Goal: Task Accomplishment & Management: Manage account settings

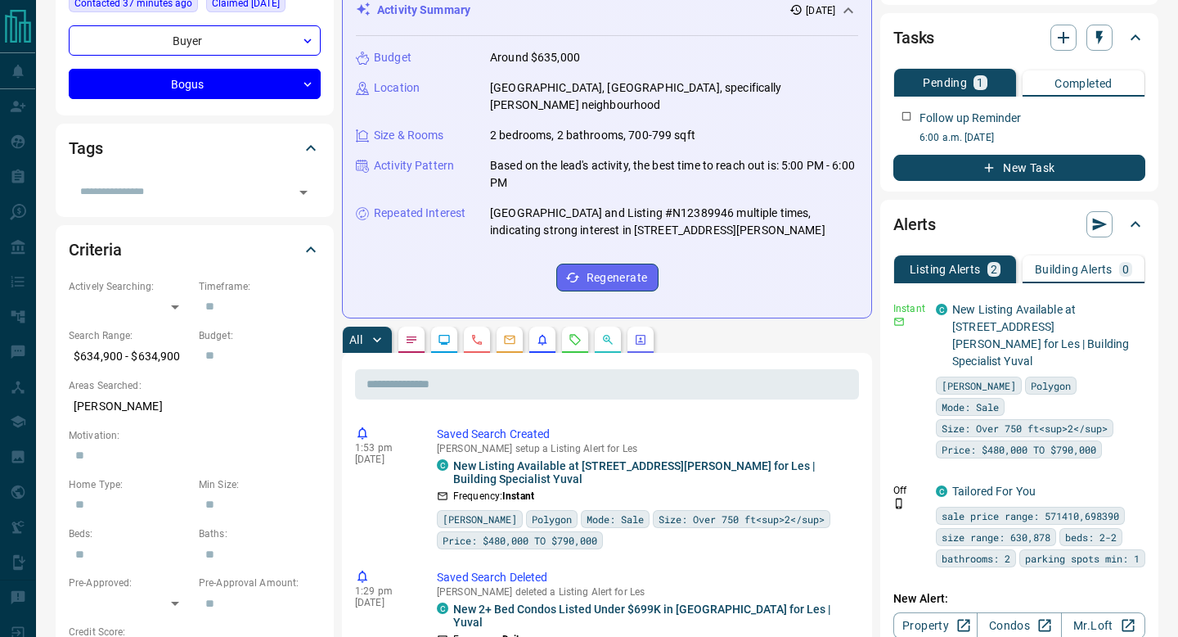
scroll to position [270, 0]
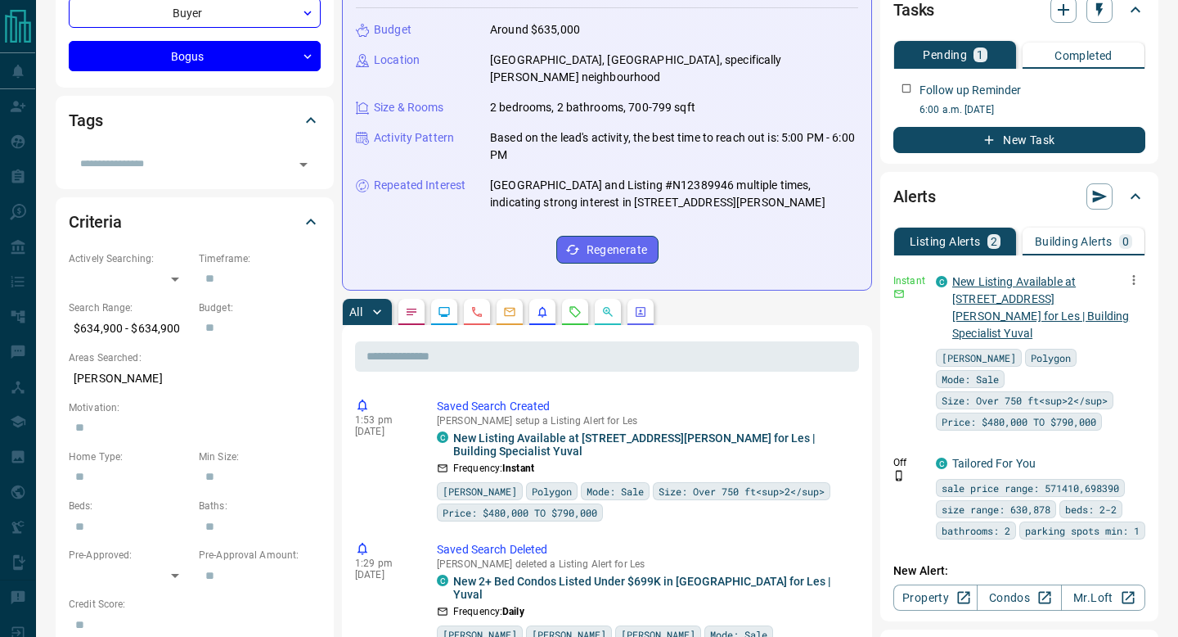
click at [1033, 294] on link "New Listing Available at 8 Beverley Glen/7950 Bathurst St for Les | Building Sp…" at bounding box center [1040, 307] width 177 height 65
drag, startPoint x: 1144, startPoint y: 289, endPoint x: 1132, endPoint y: 278, distance: 15.6
click at [1132, 278] on icon "button" at bounding box center [1134, 279] width 15 height 15
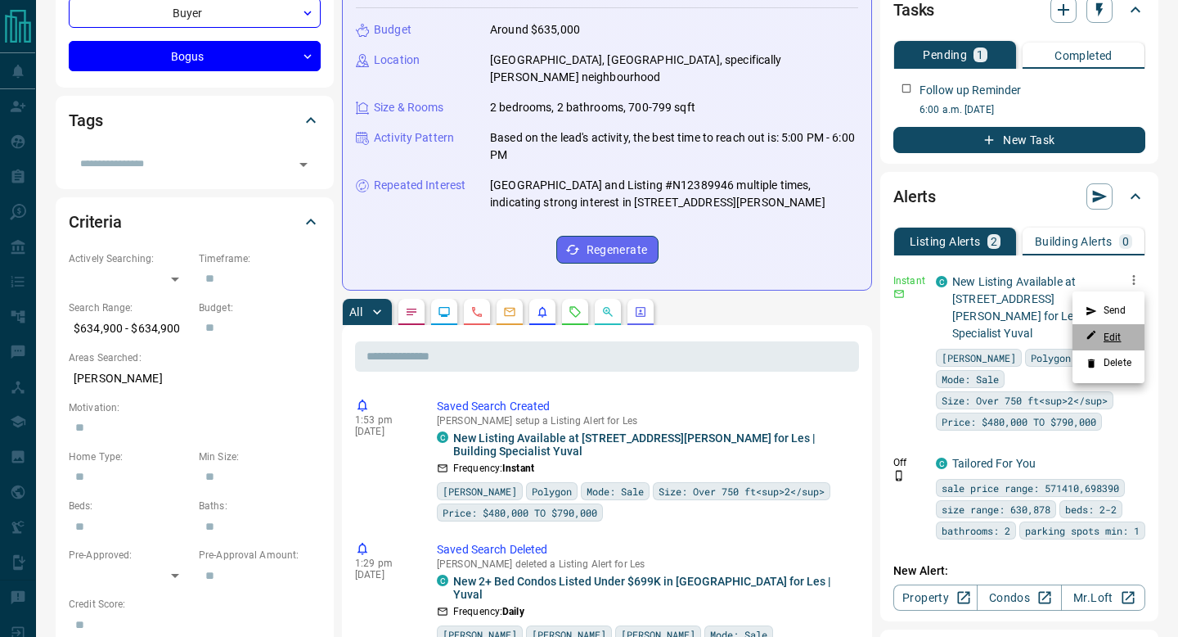
click at [1113, 338] on link "Edit" at bounding box center [1104, 337] width 36 height 16
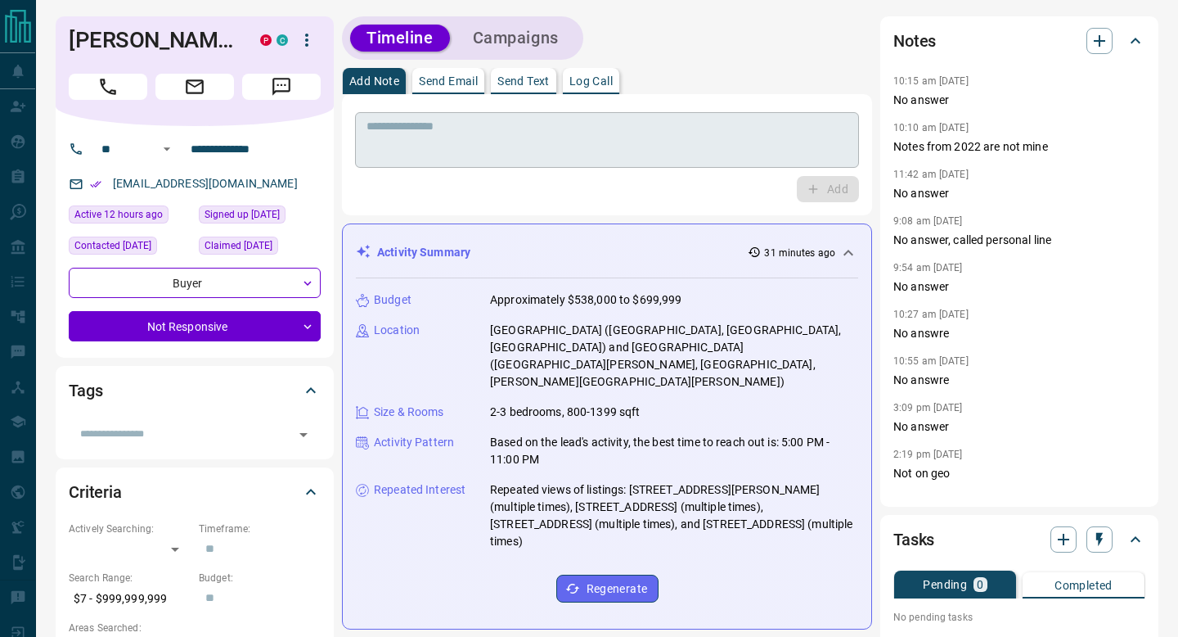
click at [533, 126] on textarea at bounding box center [607, 140] width 481 height 42
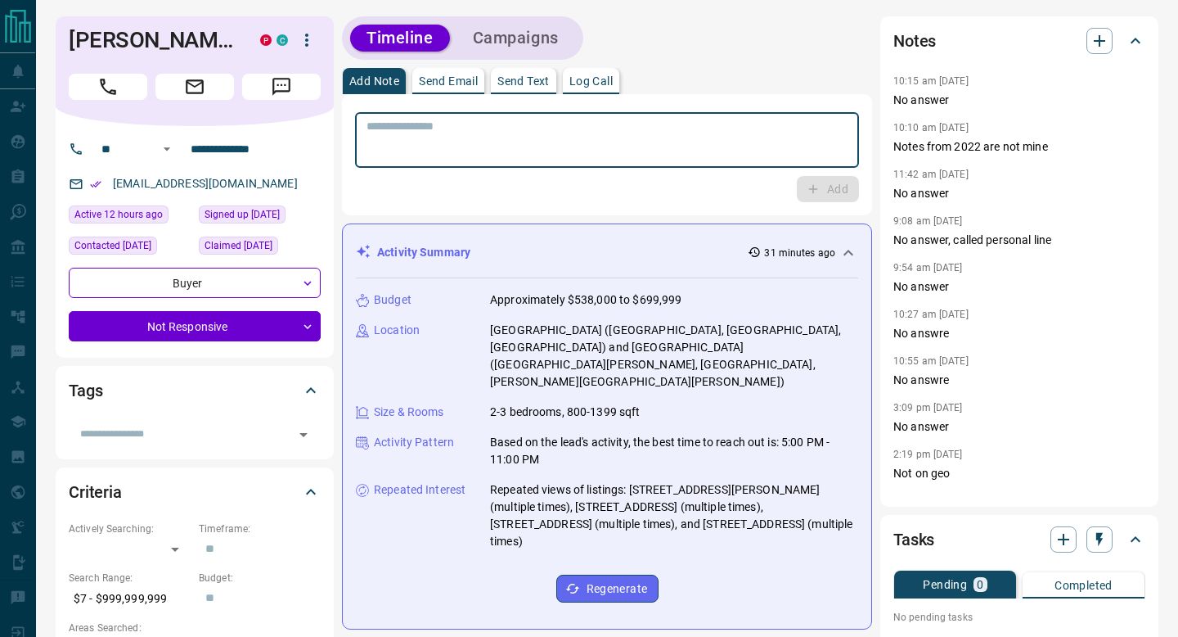
click at [741, 117] on div "* ​" at bounding box center [607, 140] width 504 height 56
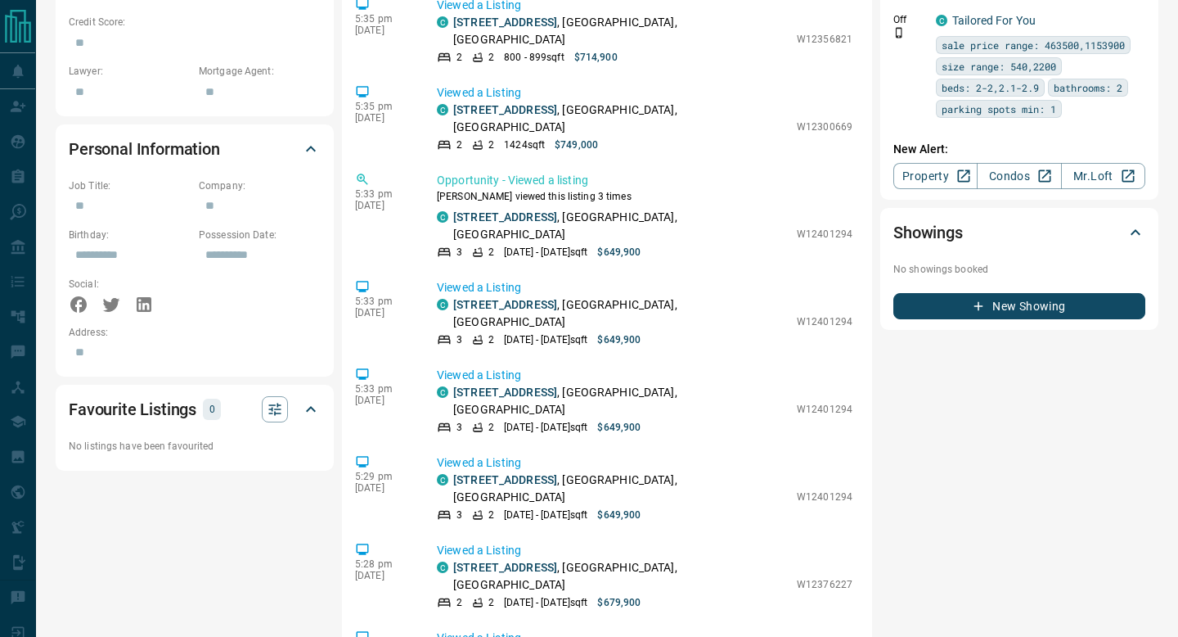
scroll to position [10728, 0]
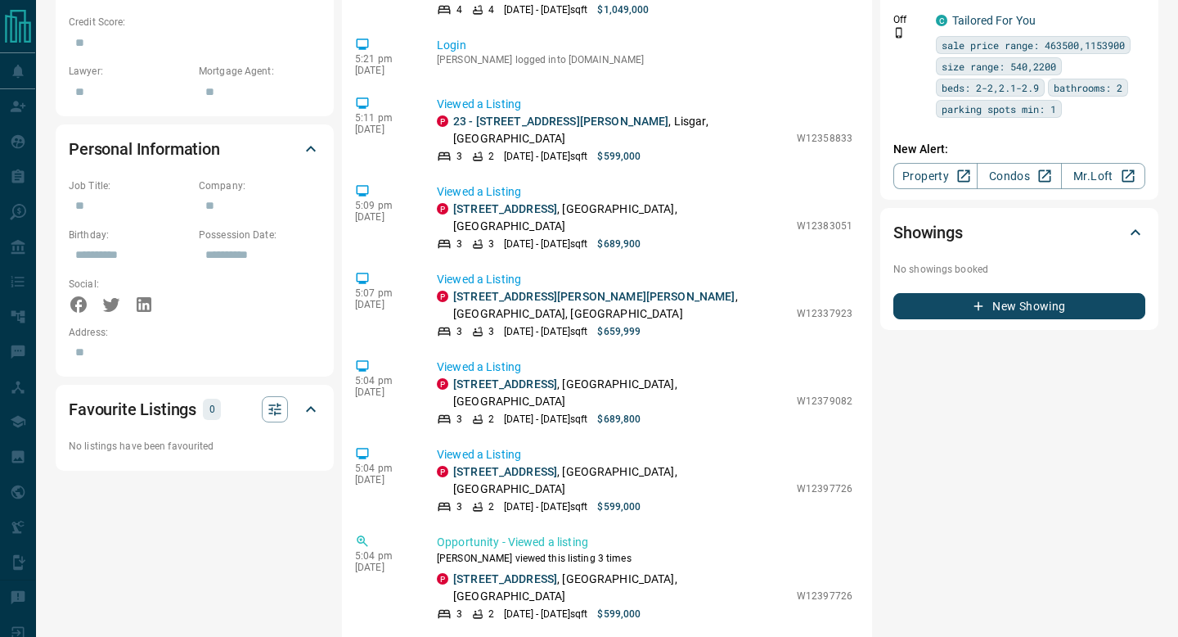
scroll to position [11677, 0]
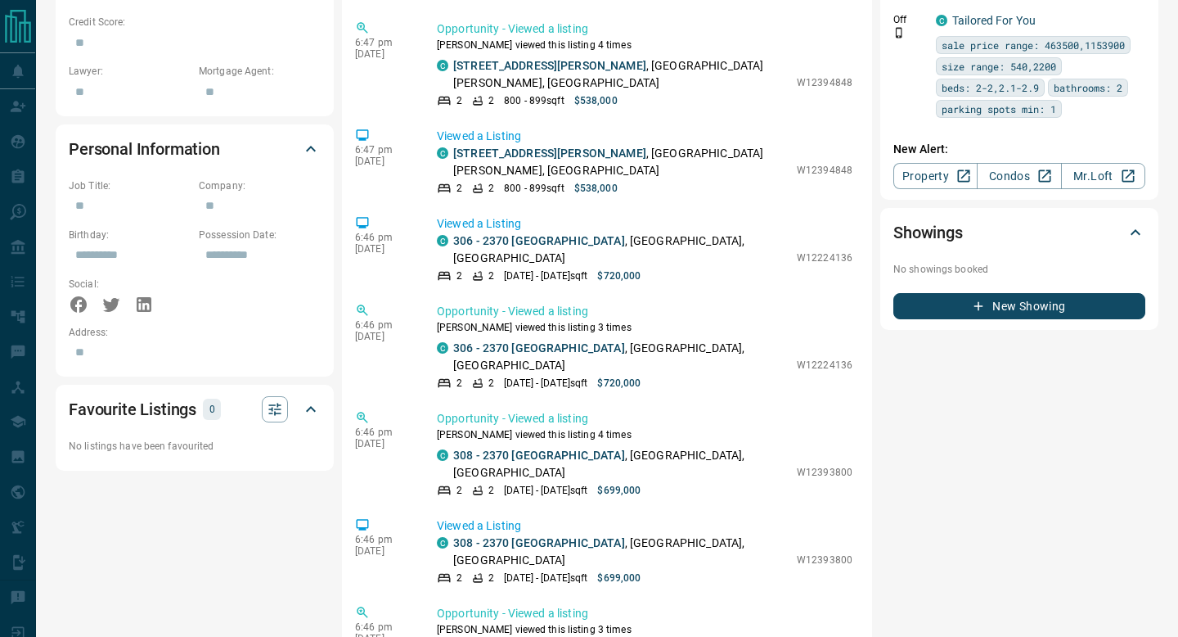
scroll to position [4013, 0]
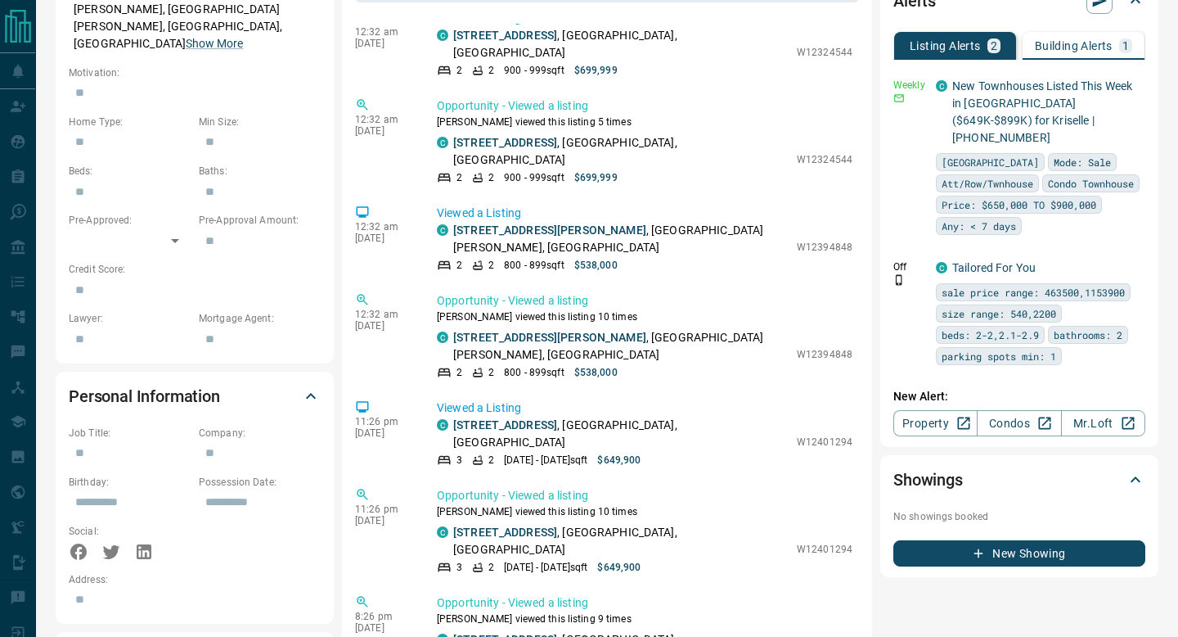
scroll to position [254, 0]
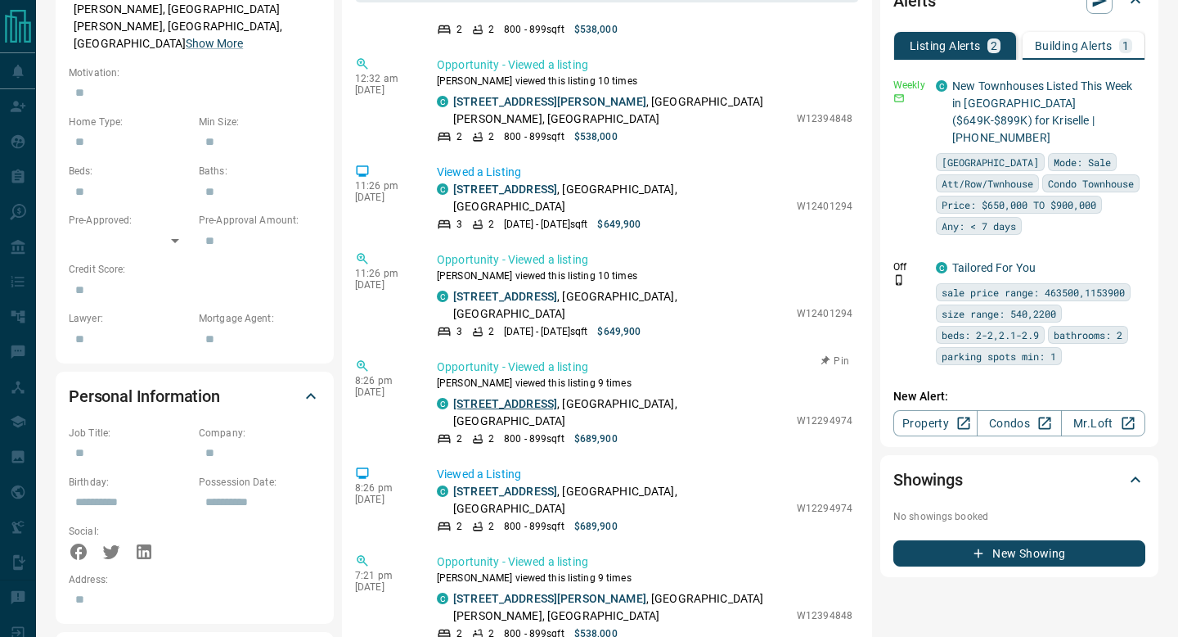
click at [511, 397] on link "204 - 128 Grovewood Common" at bounding box center [505, 403] width 104 height 13
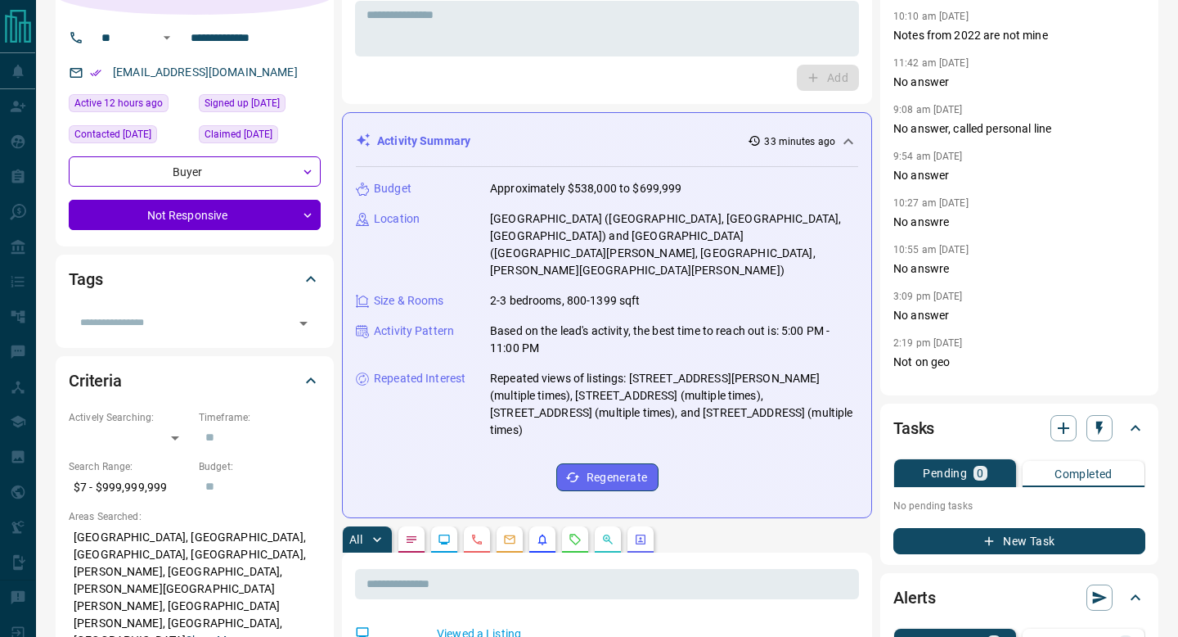
scroll to position [0, 0]
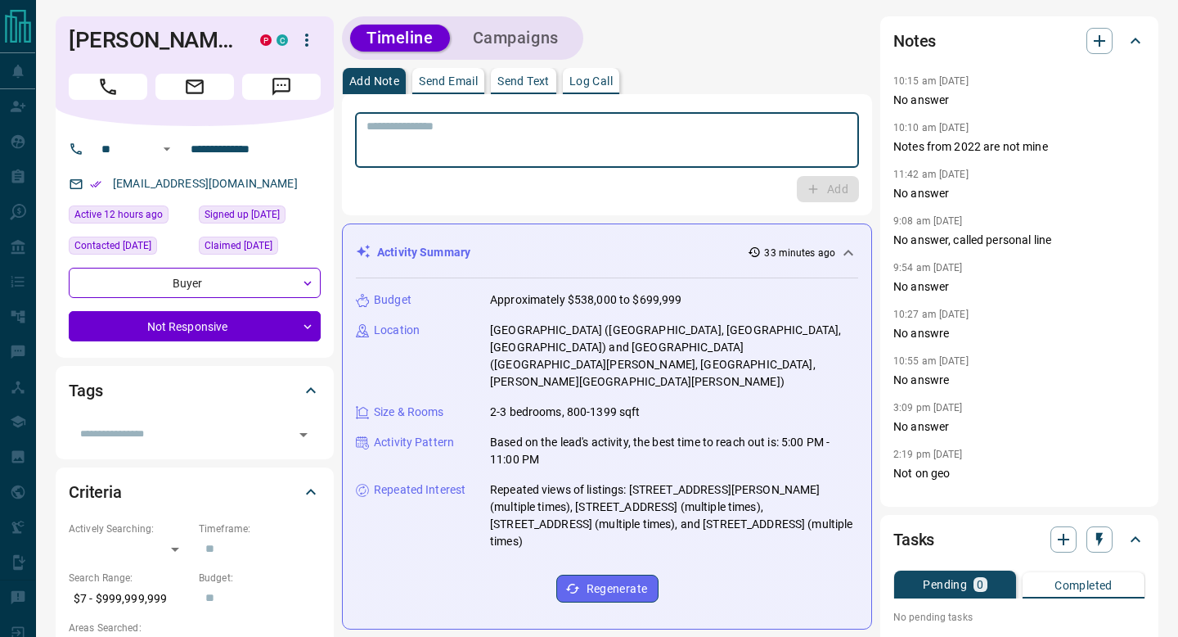
click at [489, 138] on textarea at bounding box center [607, 140] width 481 height 42
click at [479, 121] on textarea at bounding box center [607, 140] width 481 height 42
type textarea "**********"
click at [838, 194] on button "Add" at bounding box center [828, 189] width 62 height 26
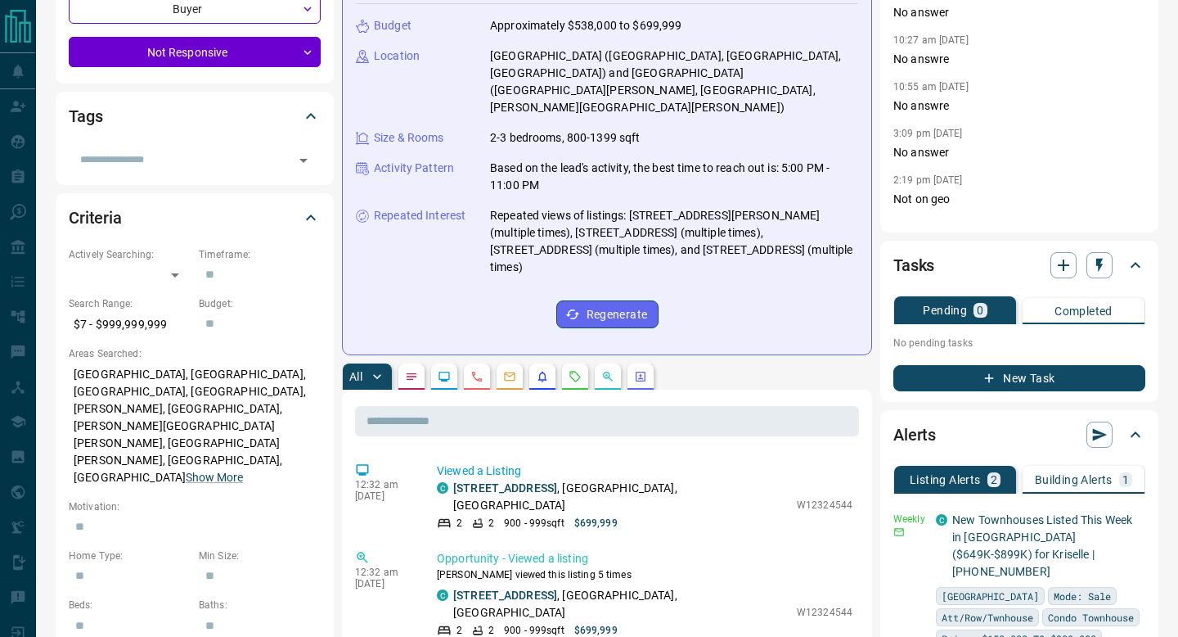
scroll to position [291, 0]
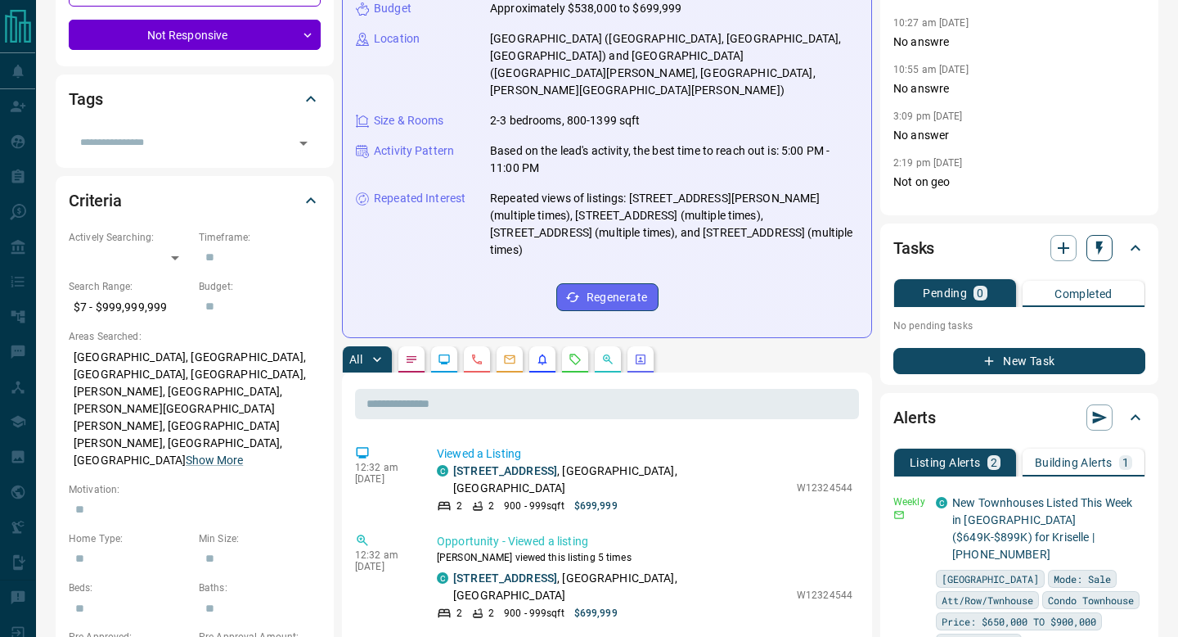
click at [1106, 250] on icon "button" at bounding box center [1100, 248] width 16 height 16
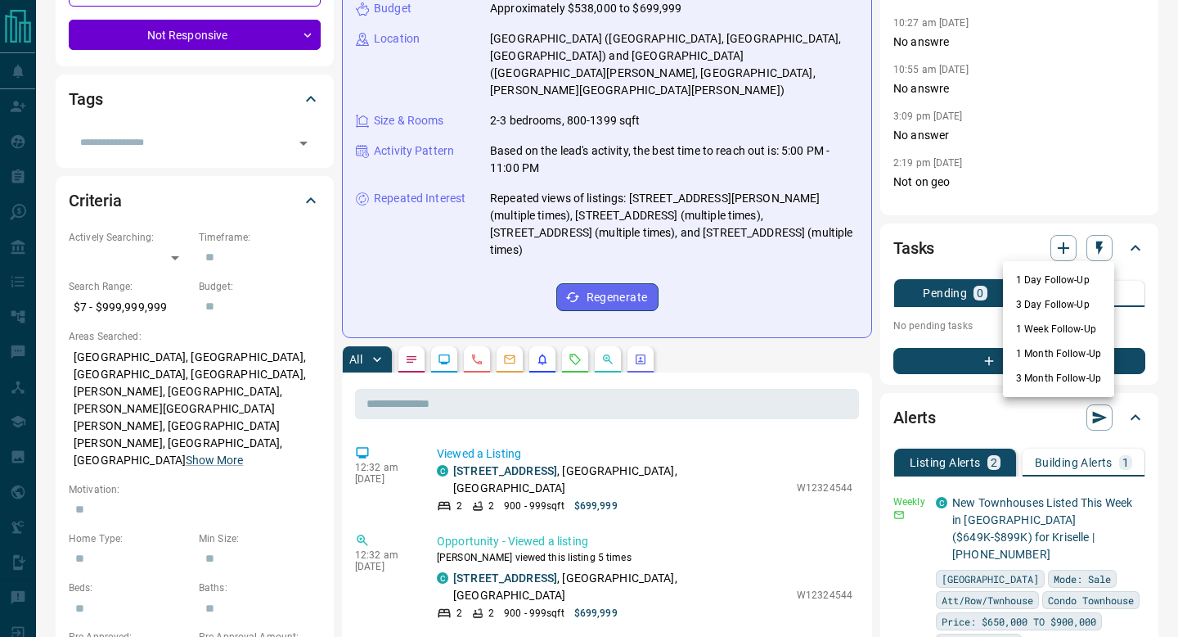
click at [1062, 286] on li "1 Day Follow-Up" at bounding box center [1058, 280] width 111 height 25
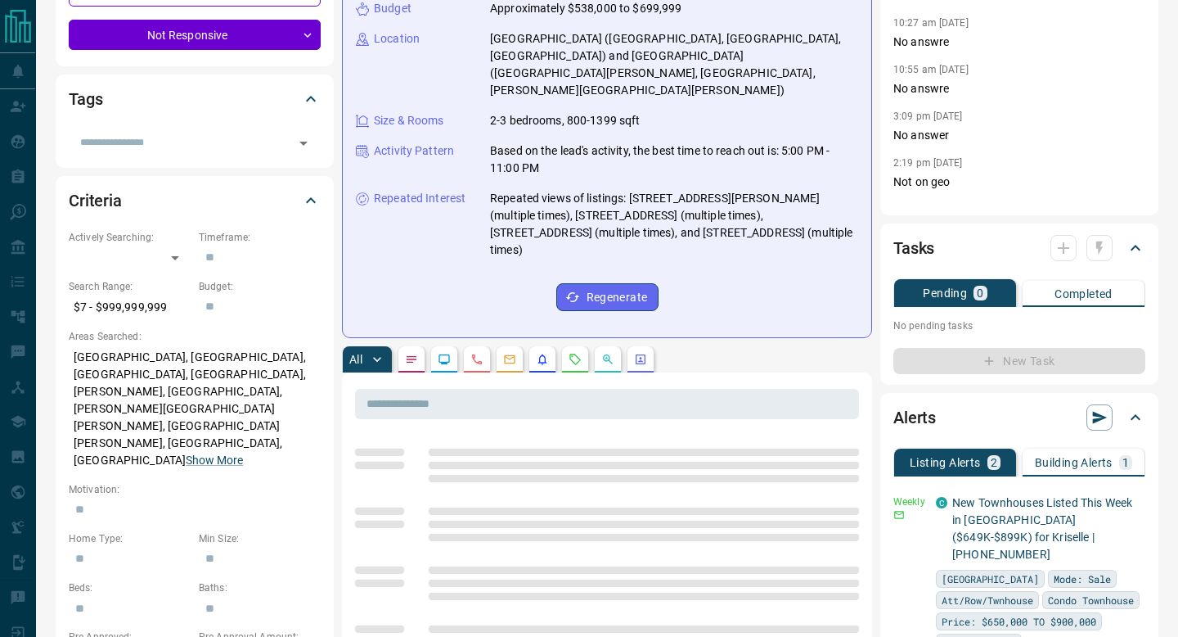
scroll to position [0, 0]
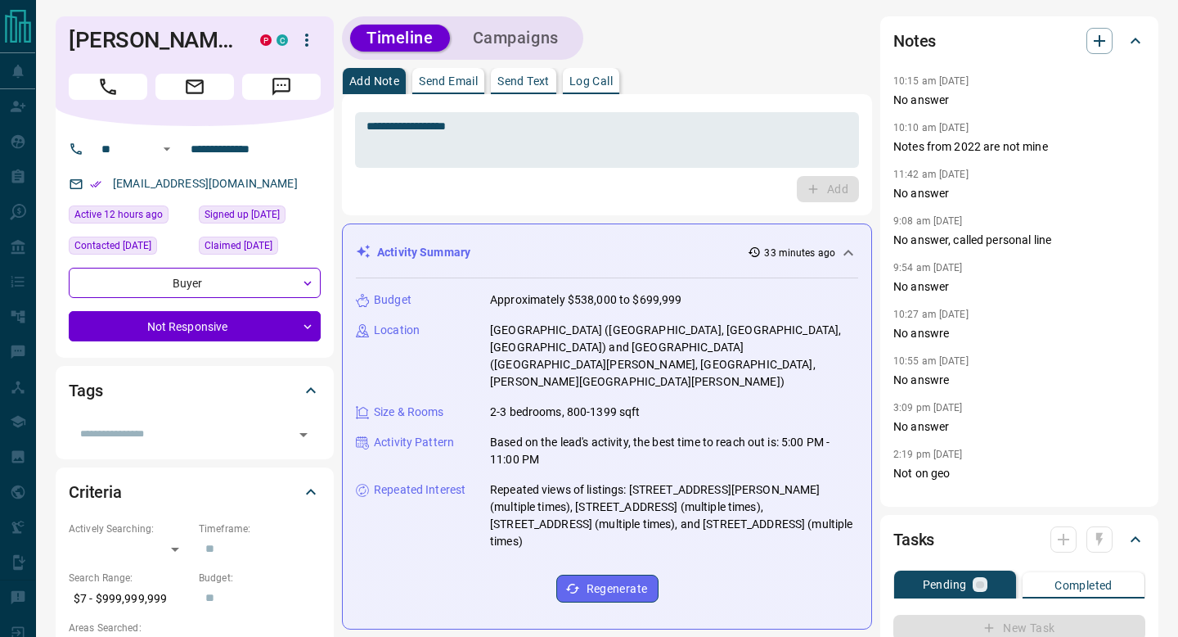
click at [526, 26] on button "Campaigns" at bounding box center [516, 38] width 119 height 27
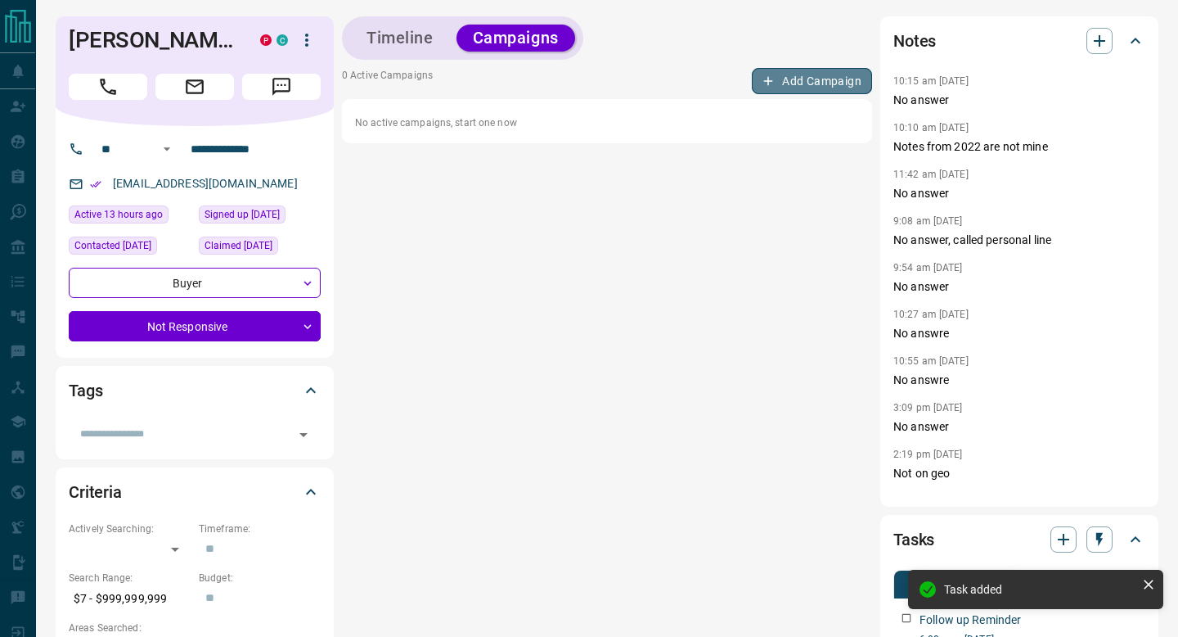
click at [777, 77] on button "Add Campaign" at bounding box center [812, 81] width 120 height 26
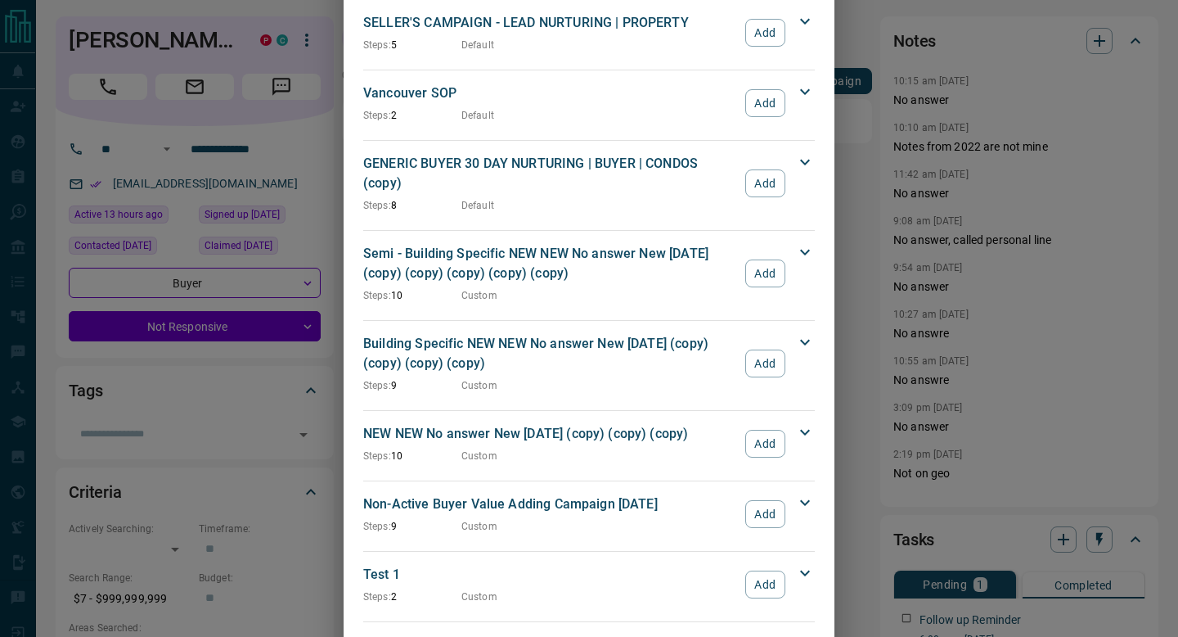
scroll to position [1669, 0]
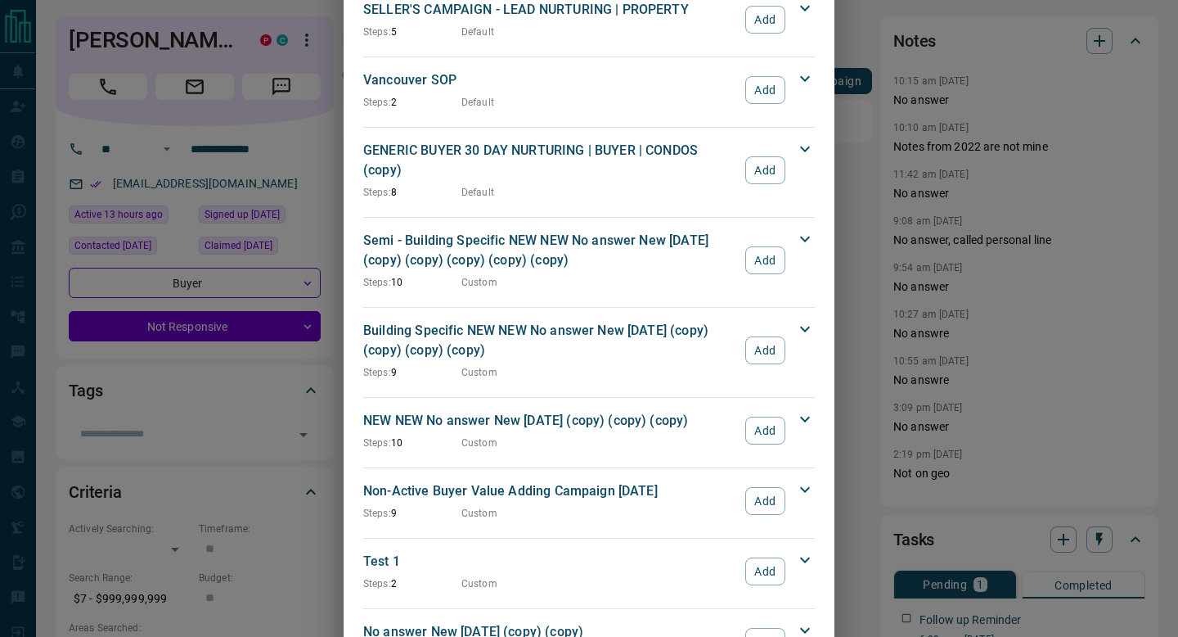
click at [810, 409] on icon at bounding box center [805, 419] width 20 height 20
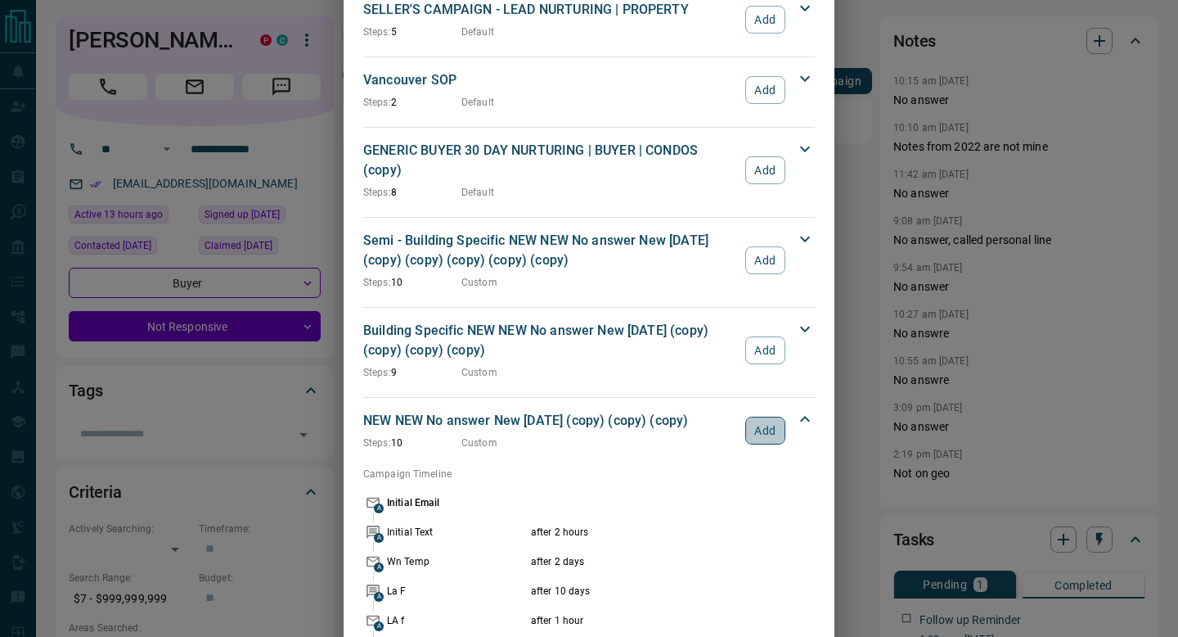
click at [776, 416] on button "Add" at bounding box center [765, 430] width 40 height 28
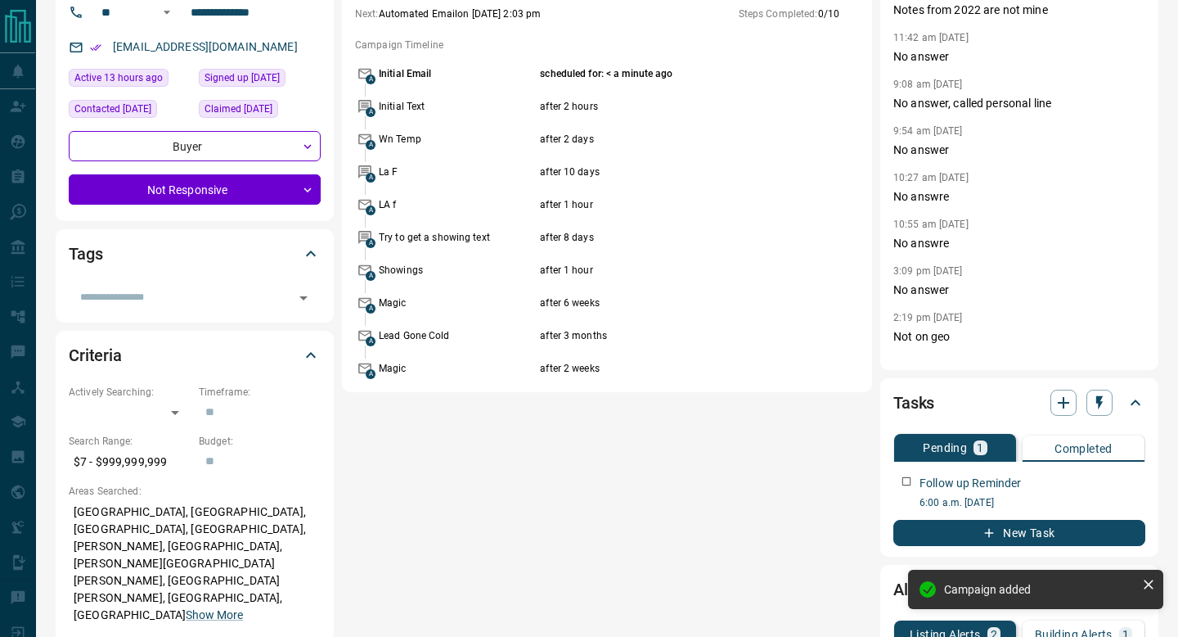
scroll to position [0, 0]
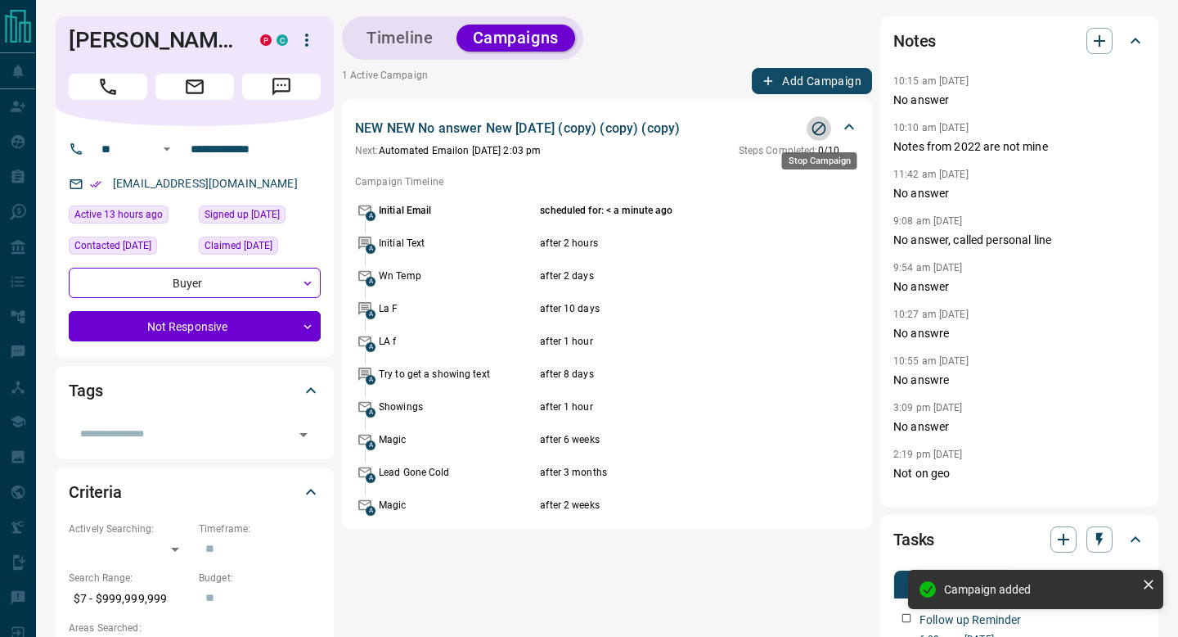
click at [824, 133] on icon "Stop Campaign" at bounding box center [819, 128] width 16 height 16
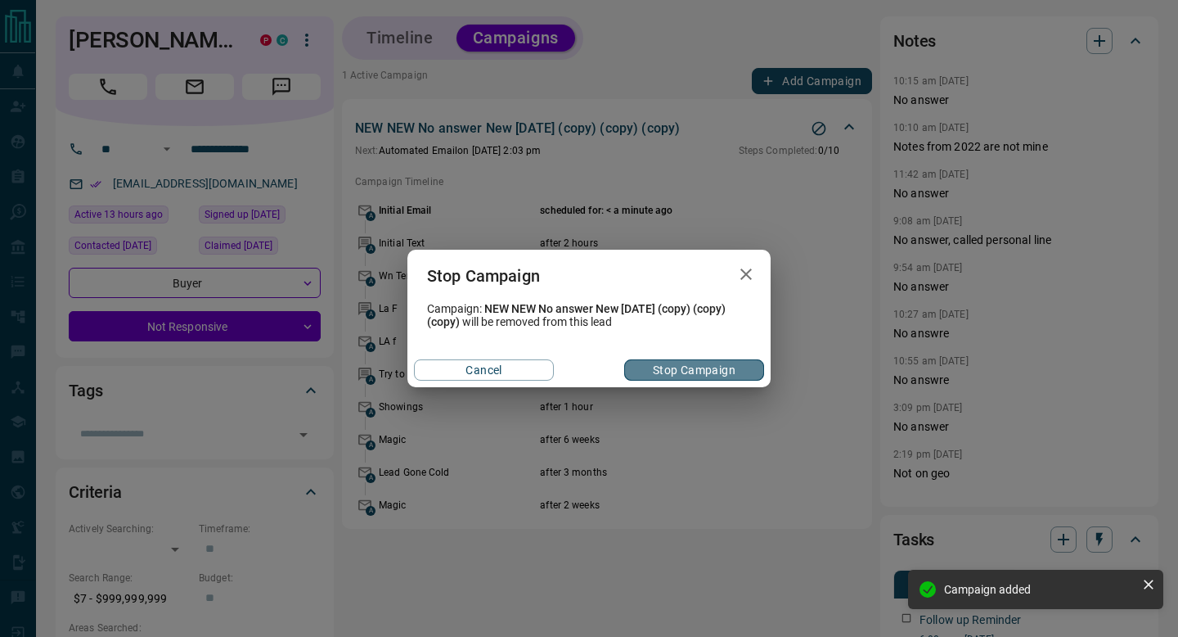
click at [697, 363] on button "Stop Campaign" at bounding box center [694, 369] width 140 height 21
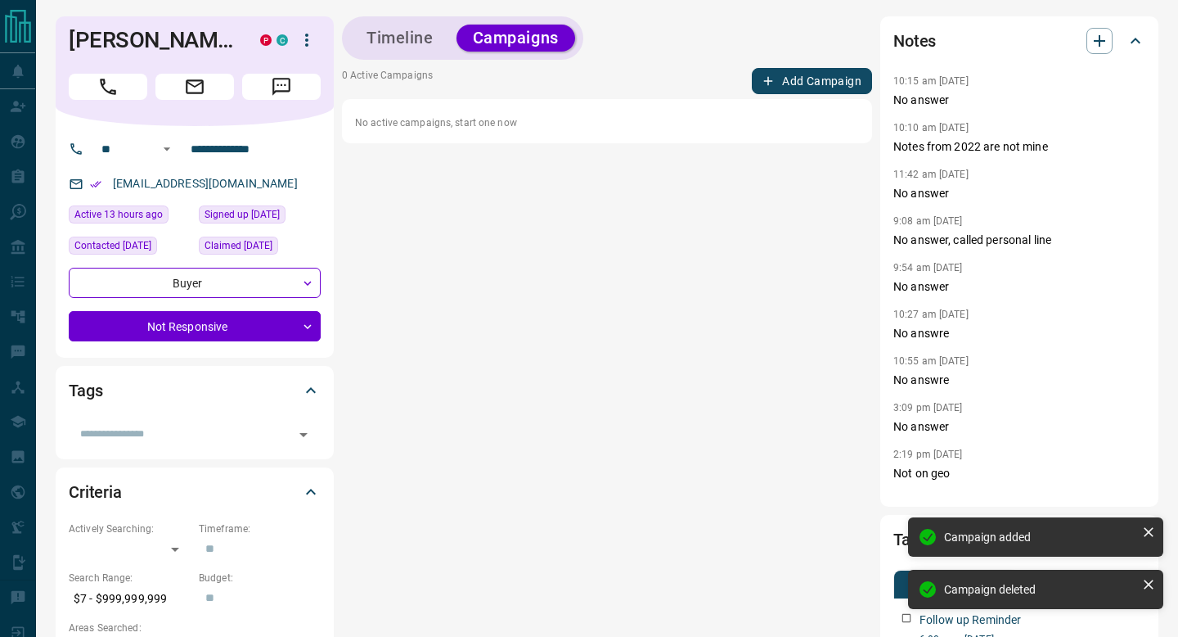
click at [834, 89] on button "Add Campaign" at bounding box center [812, 81] width 120 height 26
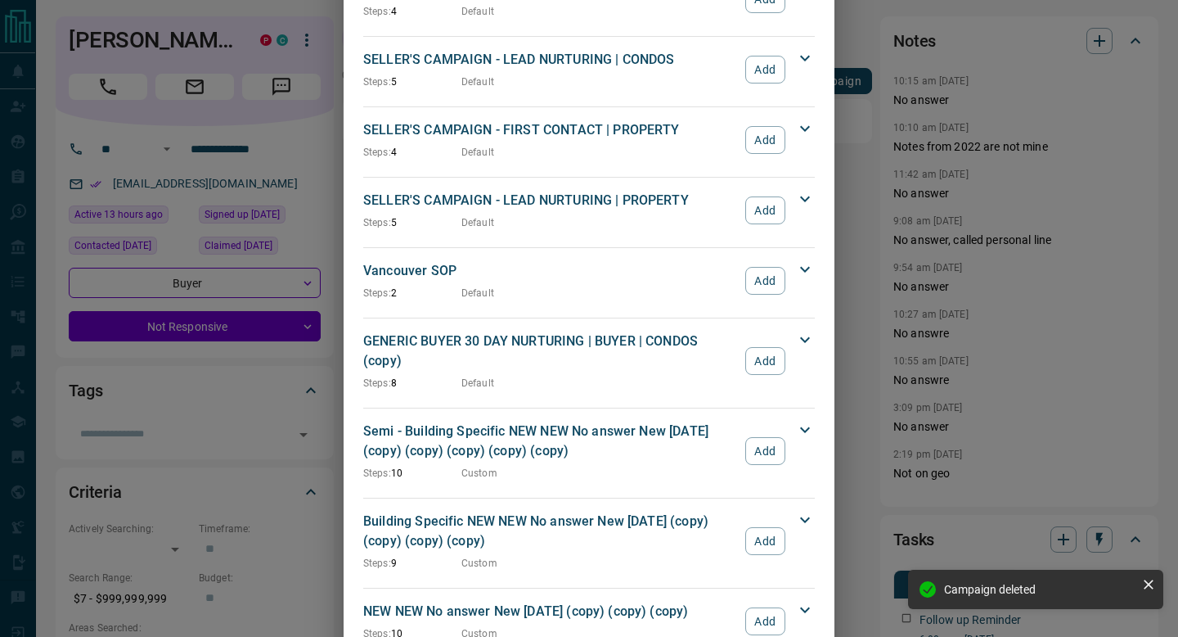
scroll to position [1494, 0]
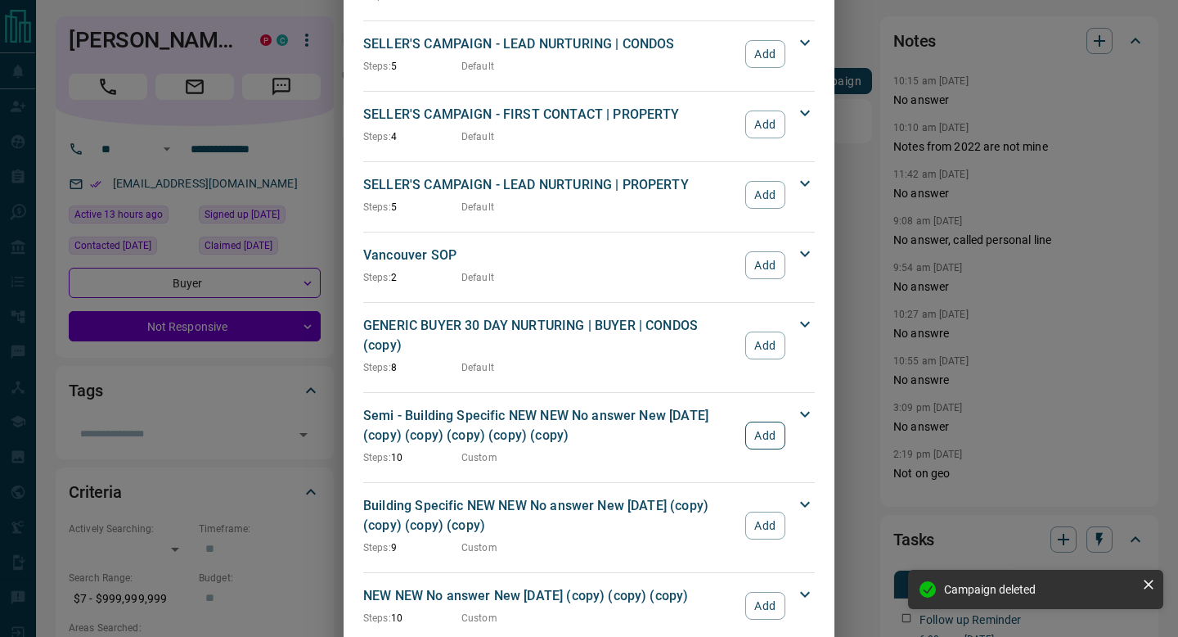
click at [761, 421] on button "Add" at bounding box center [765, 435] width 40 height 28
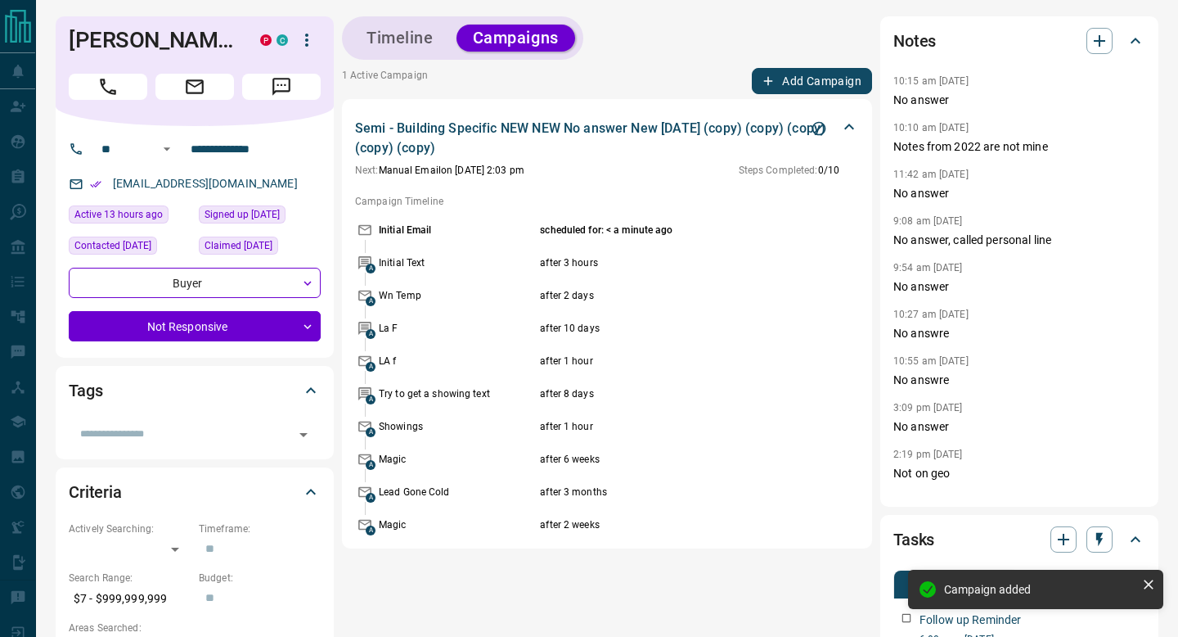
click at [428, 37] on button "Timeline" at bounding box center [400, 38] width 100 height 27
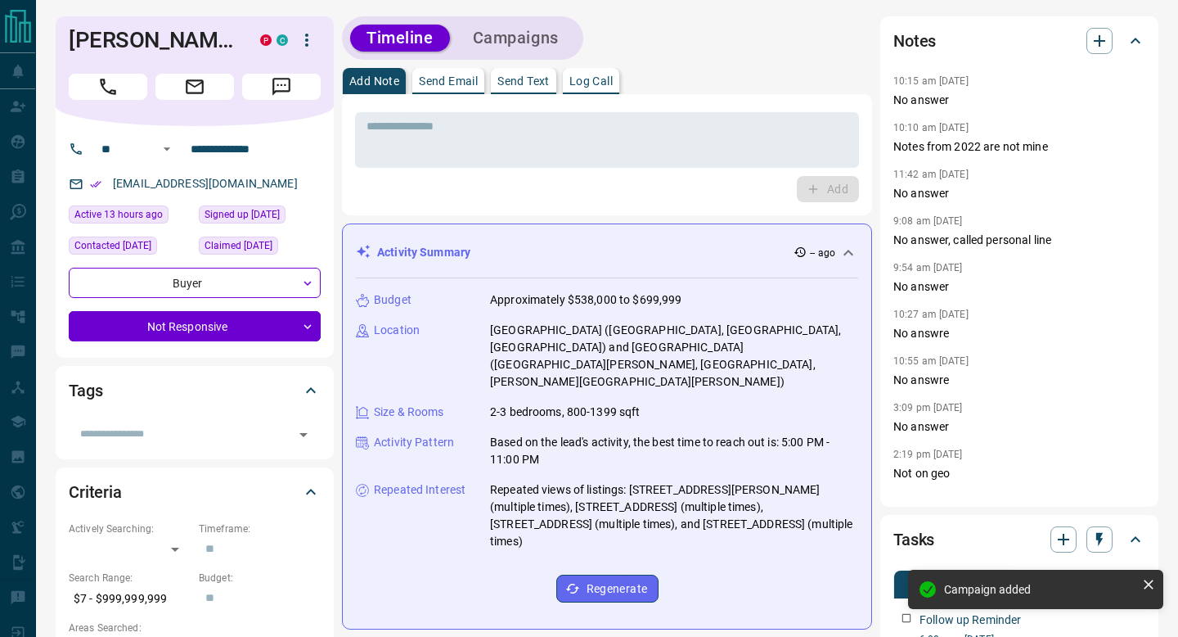
click at [455, 89] on button "Send Email" at bounding box center [448, 81] width 72 height 26
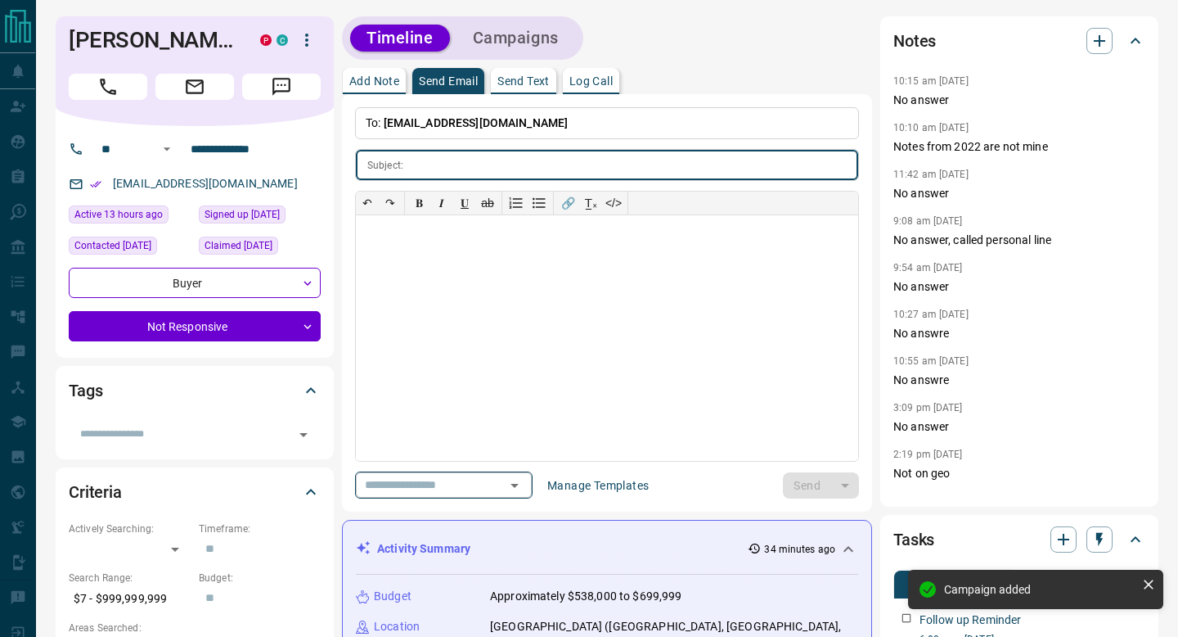
click at [395, 487] on input "text" at bounding box center [420, 485] width 124 height 20
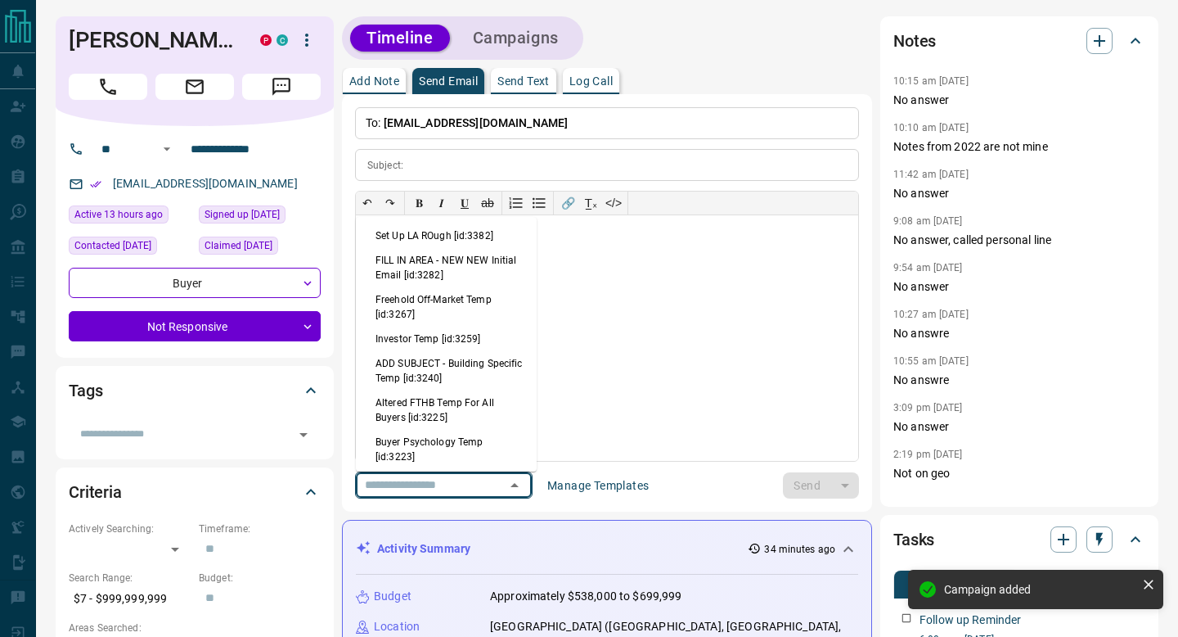
click at [451, 280] on li "FILL IN AREA - NEW NEW Initial Email [id:3282]" at bounding box center [446, 267] width 181 height 39
type input "**********"
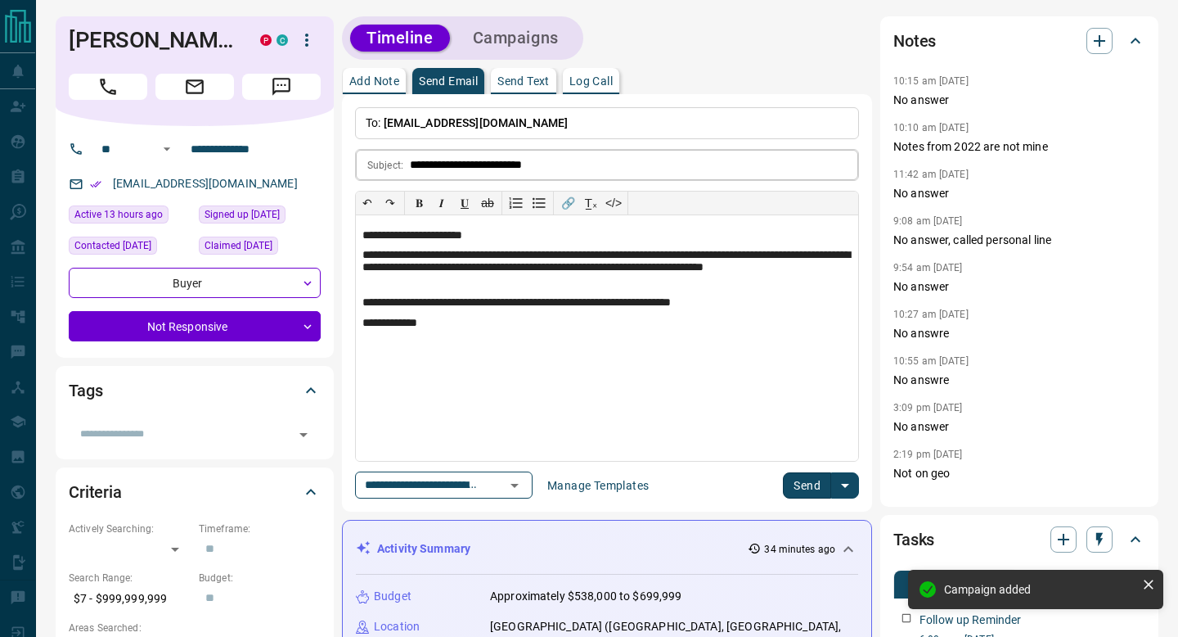
click at [505, 164] on input "**********" at bounding box center [634, 165] width 448 height 30
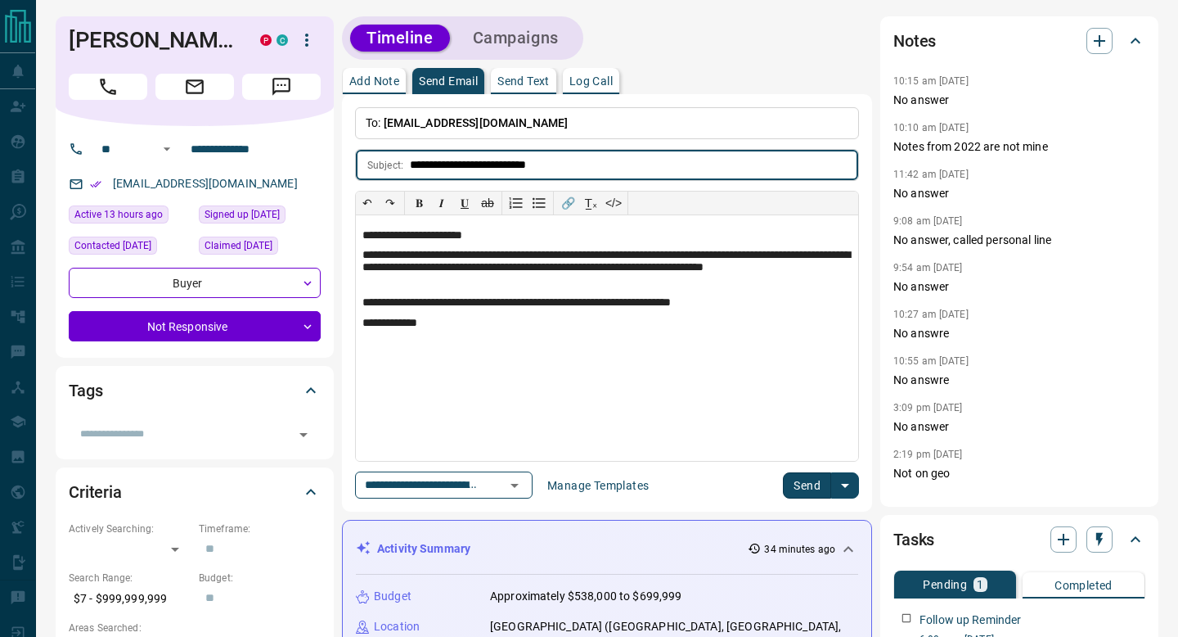
type input "**********"
click at [473, 271] on p "**********" at bounding box center [606, 269] width 489 height 41
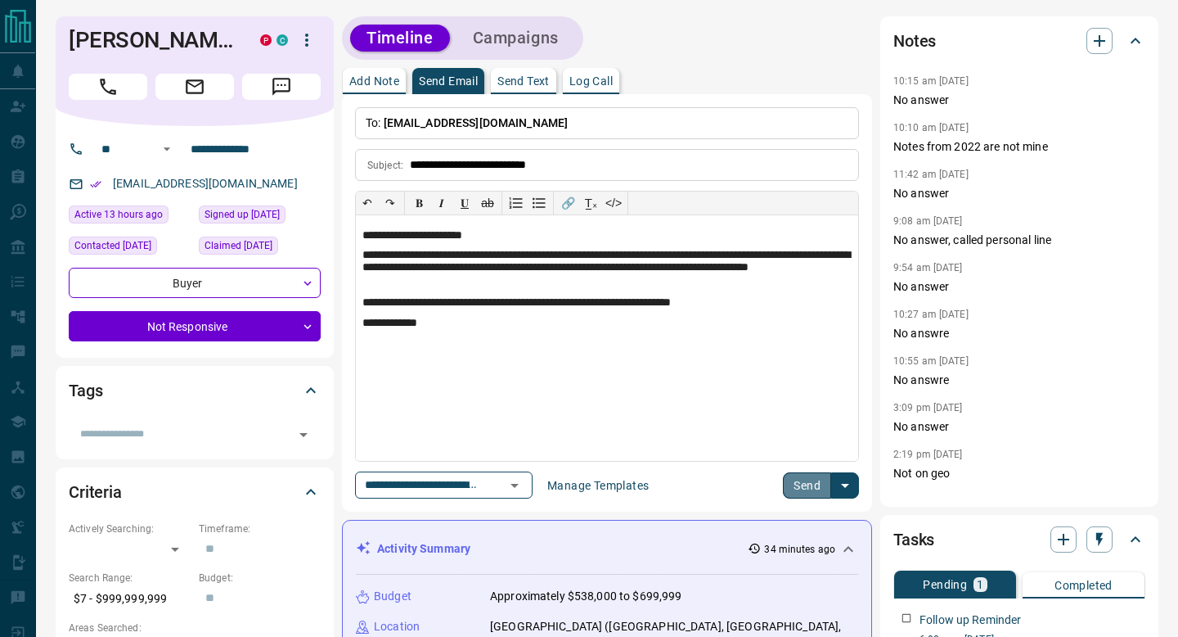
click at [804, 474] on button "Send" at bounding box center [807, 485] width 48 height 26
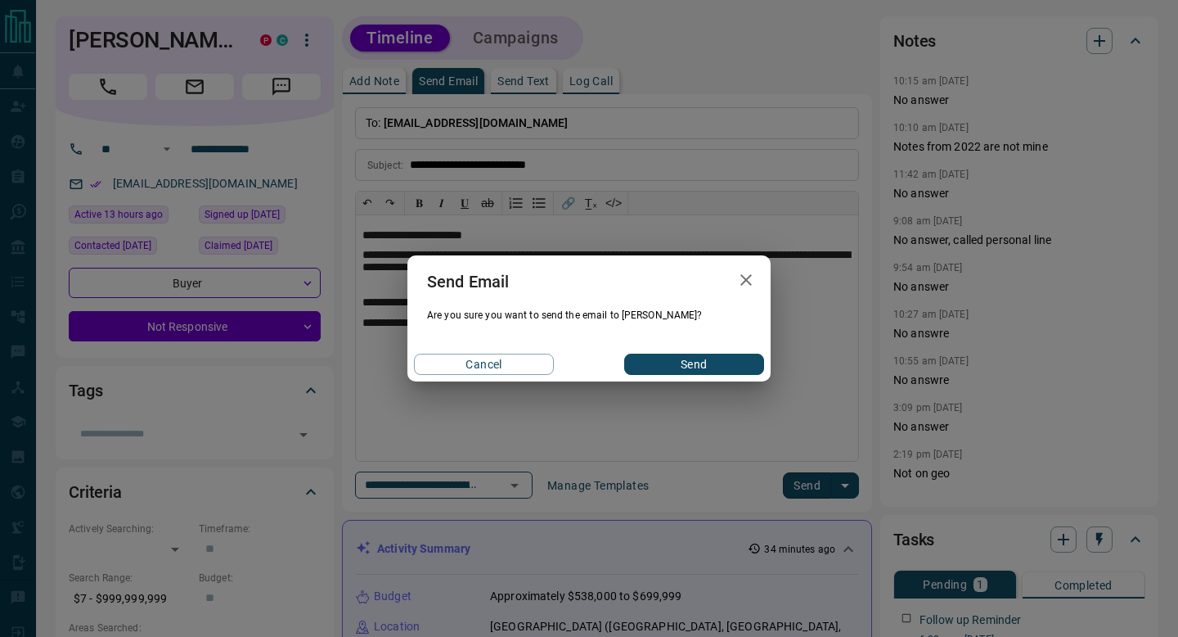
click at [693, 367] on button "Send" at bounding box center [694, 363] width 140 height 21
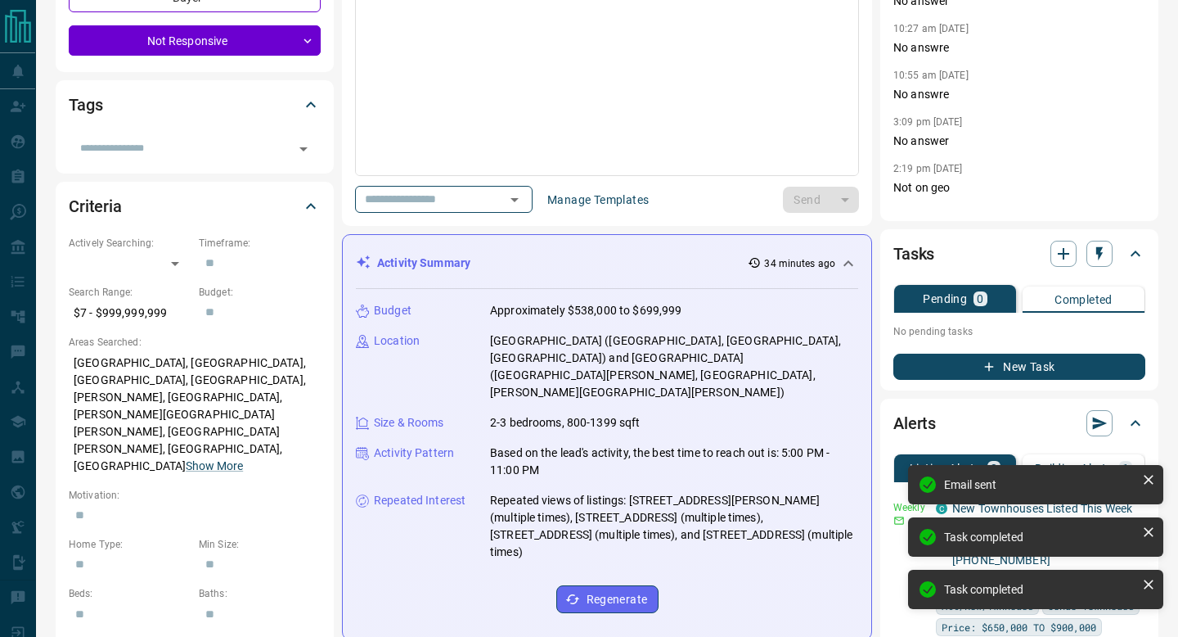
scroll to position [292, 0]
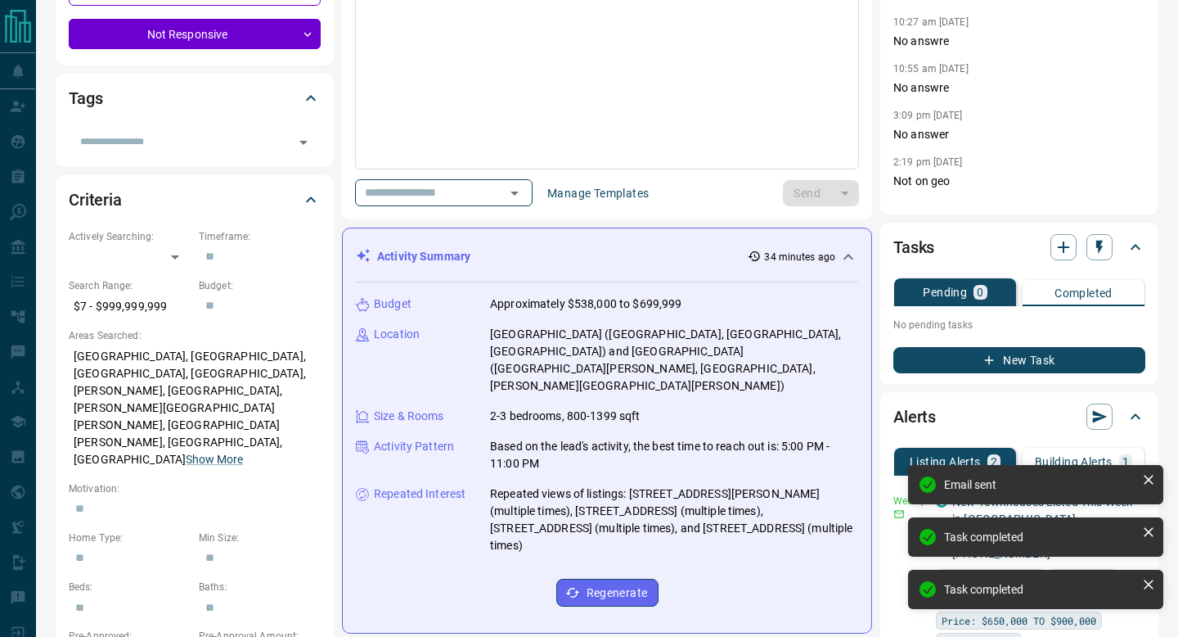
click at [968, 343] on div "New Task" at bounding box center [1019, 355] width 252 height 36
click at [959, 349] on button "New Task" at bounding box center [1019, 360] width 252 height 26
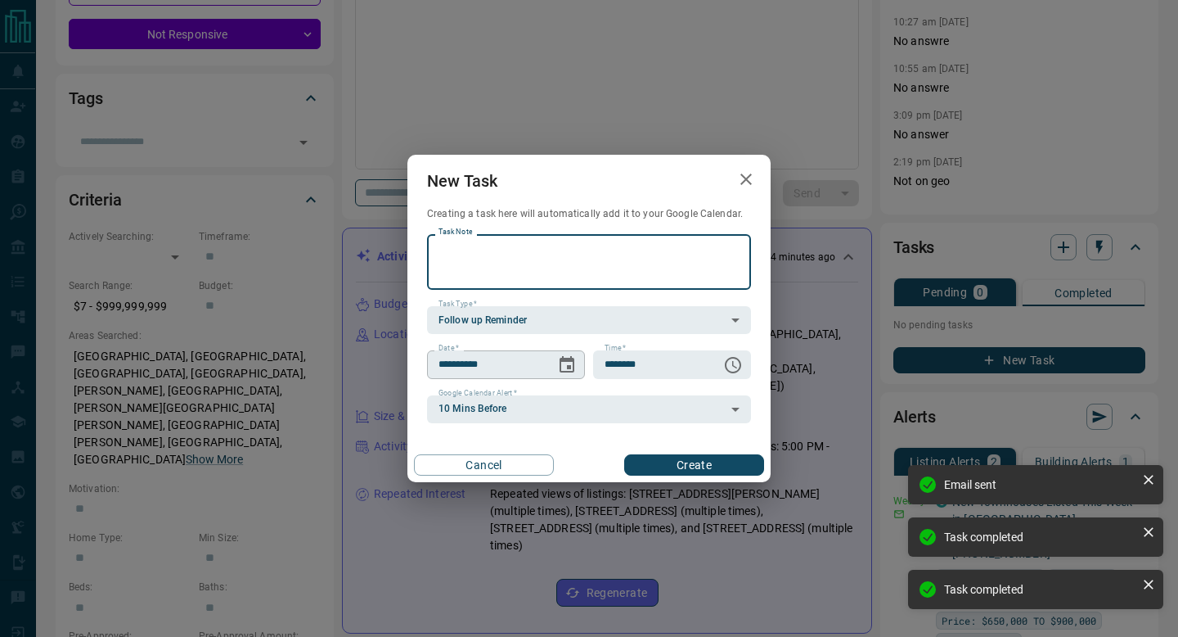
click at [574, 363] on icon "Choose date, selected date is Sep 16, 2025" at bounding box center [567, 364] width 15 height 16
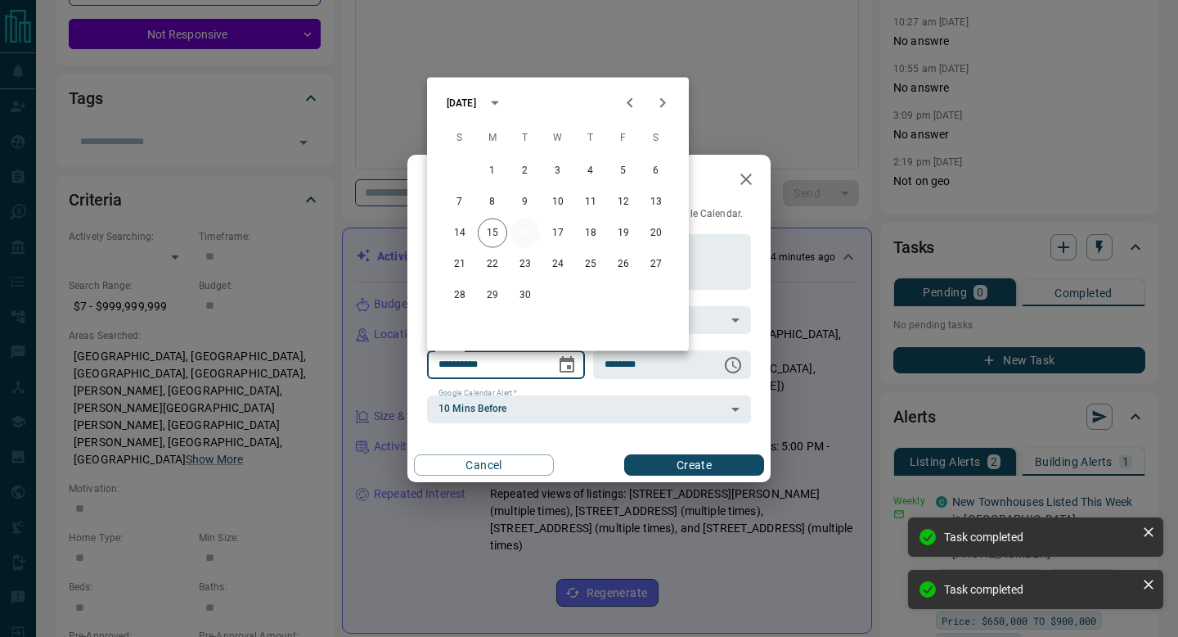
click at [534, 232] on button "16" at bounding box center [525, 232] width 29 height 29
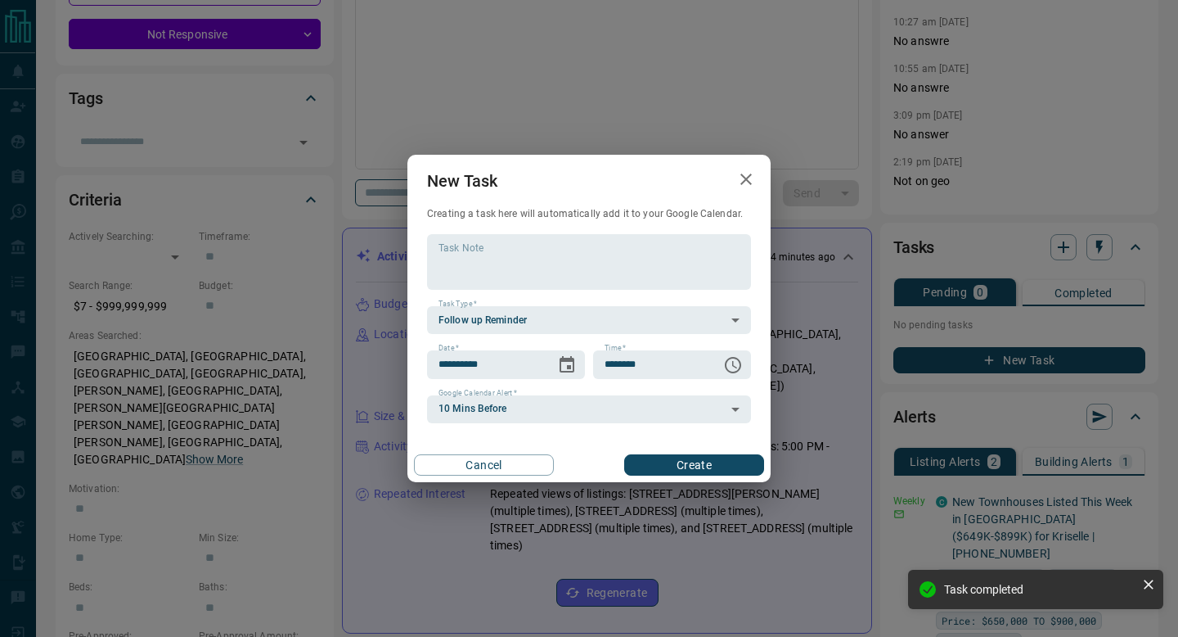
click at [673, 463] on button "Create" at bounding box center [694, 464] width 140 height 21
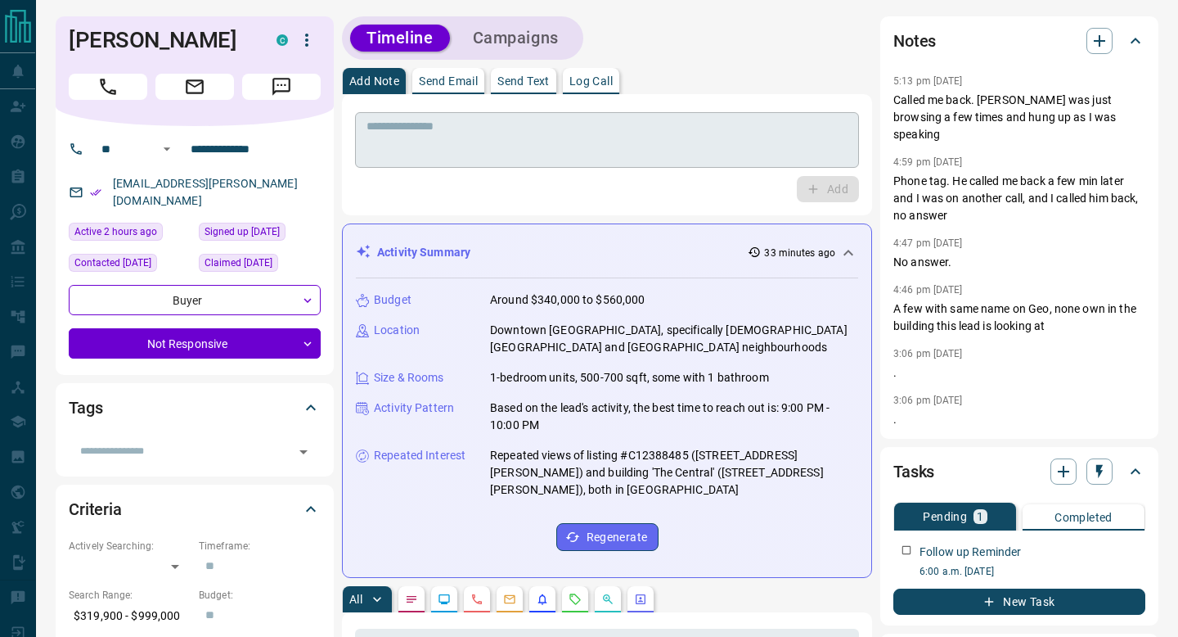
click at [695, 155] on textarea at bounding box center [607, 140] width 481 height 42
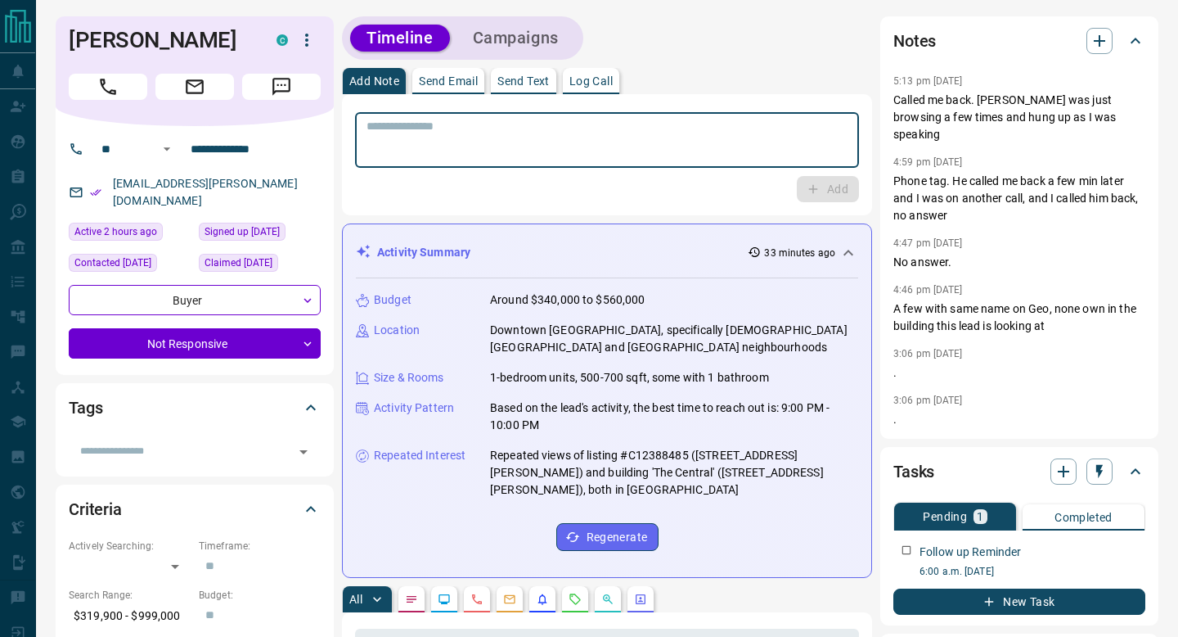
click at [751, 126] on textarea at bounding box center [607, 140] width 481 height 42
click at [632, 159] on textarea at bounding box center [607, 140] width 481 height 42
type textarea "*********"
click at [816, 183] on icon "button" at bounding box center [813, 189] width 15 height 15
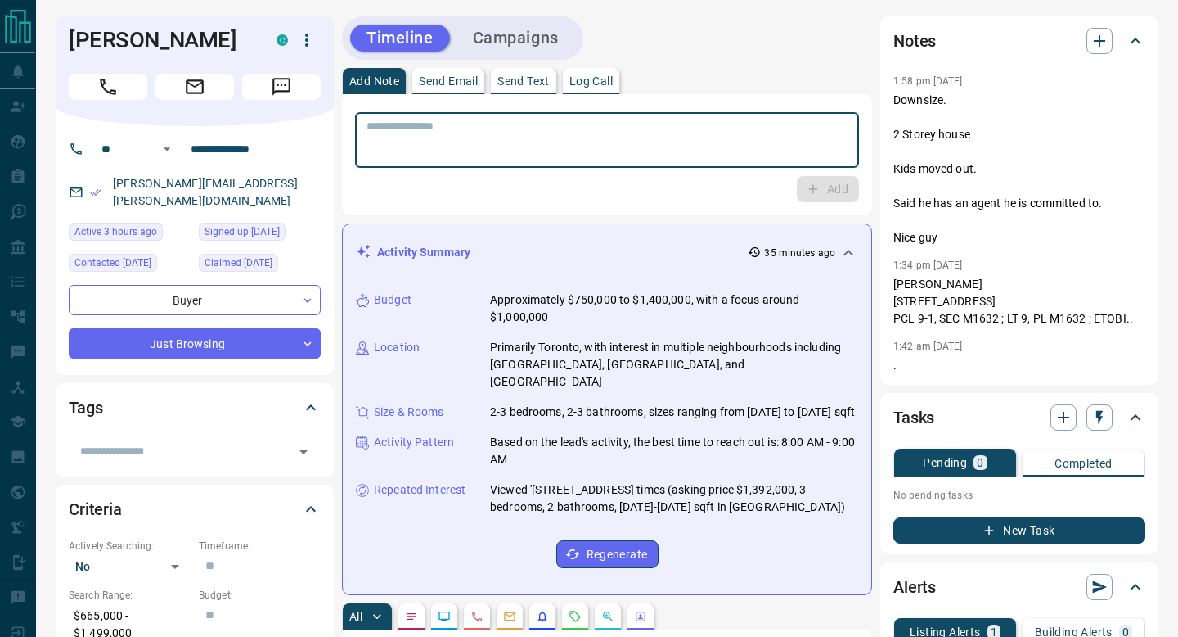
click at [524, 144] on textarea at bounding box center [607, 140] width 481 height 42
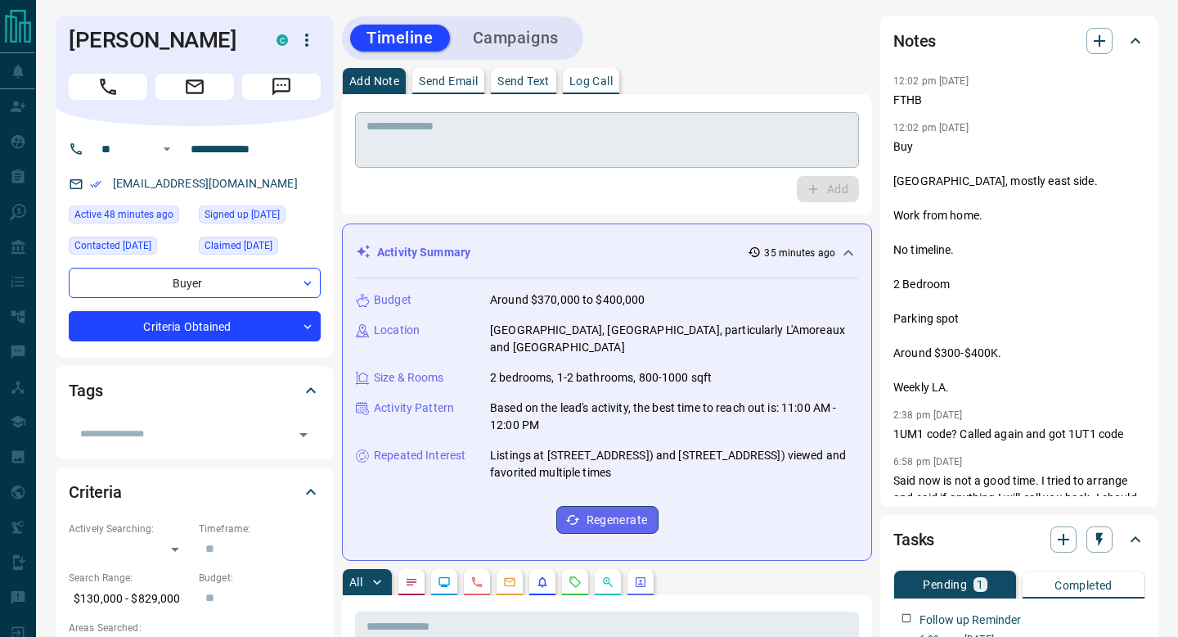
click at [539, 133] on textarea at bounding box center [607, 140] width 481 height 42
click at [886, 330] on div "Notes 12:02 pm [DATE] FTHB 12:02 pm [DATE] Buy [GEOGRAPHIC_DATA], mostly east s…" at bounding box center [1019, 261] width 278 height 490
